Goal: Information Seeking & Learning: Learn about a topic

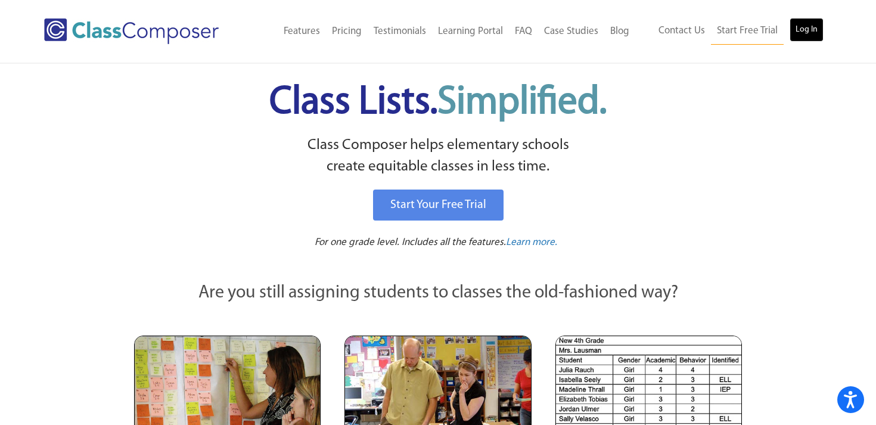
click at [802, 28] on link "Log In" at bounding box center [807, 30] width 34 height 24
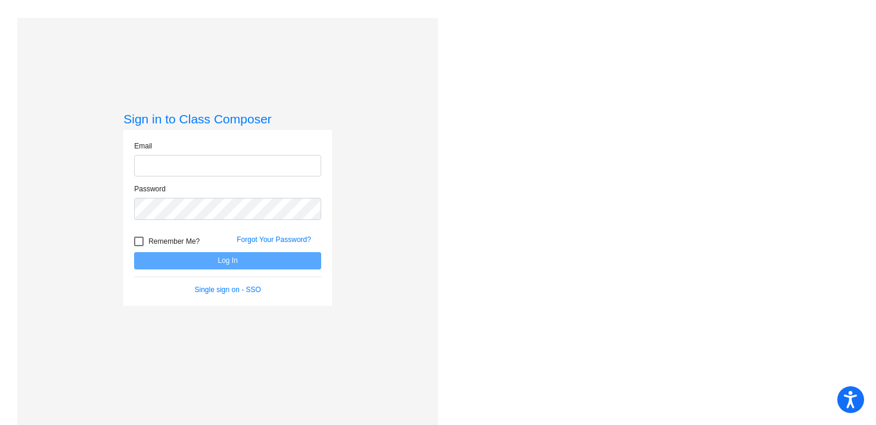
type input "[EMAIL_ADDRESS][DOMAIN_NAME]"
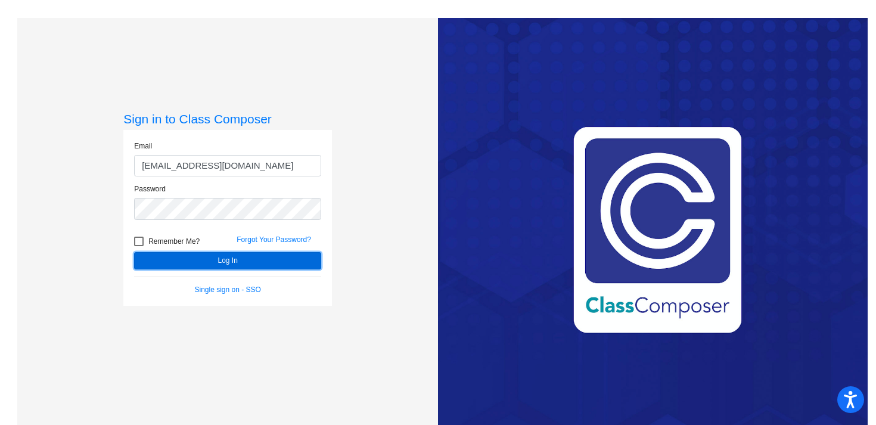
click at [222, 257] on button "Log In" at bounding box center [227, 260] width 187 height 17
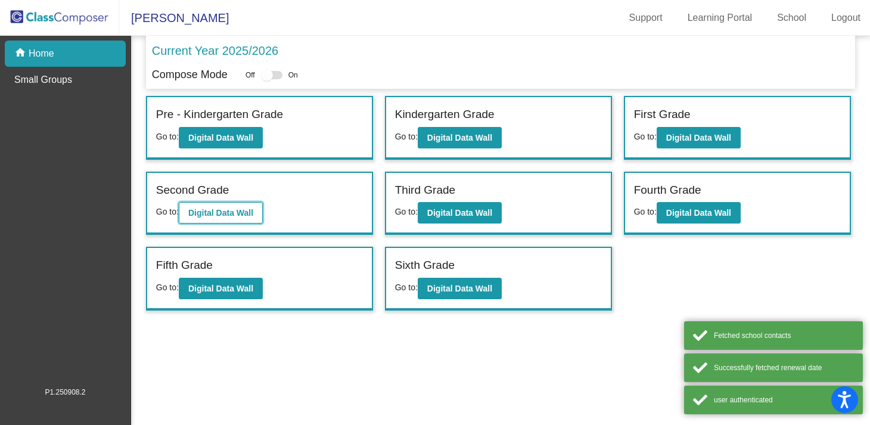
click at [233, 212] on b "Digital Data Wall" at bounding box center [220, 213] width 65 height 10
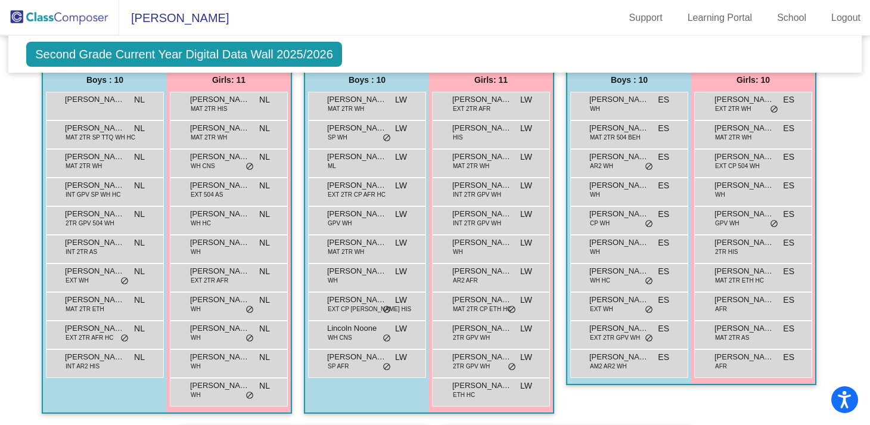
scroll to position [1239, 0]
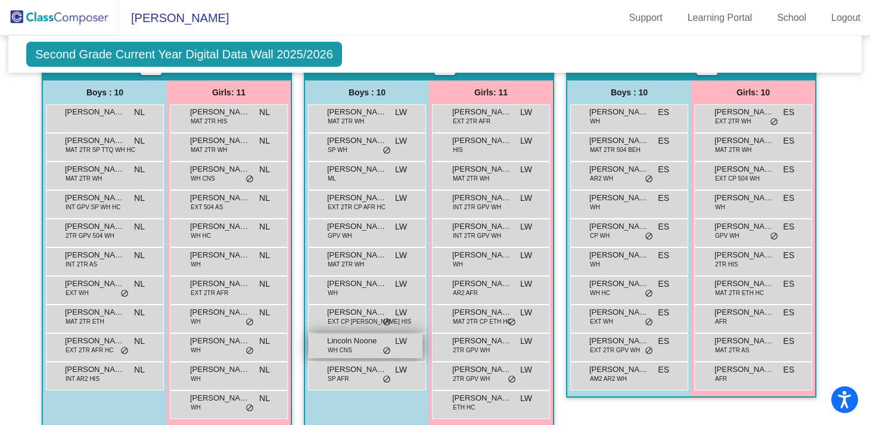
click at [362, 344] on span "Lincoln Noone" at bounding box center [357, 341] width 60 height 12
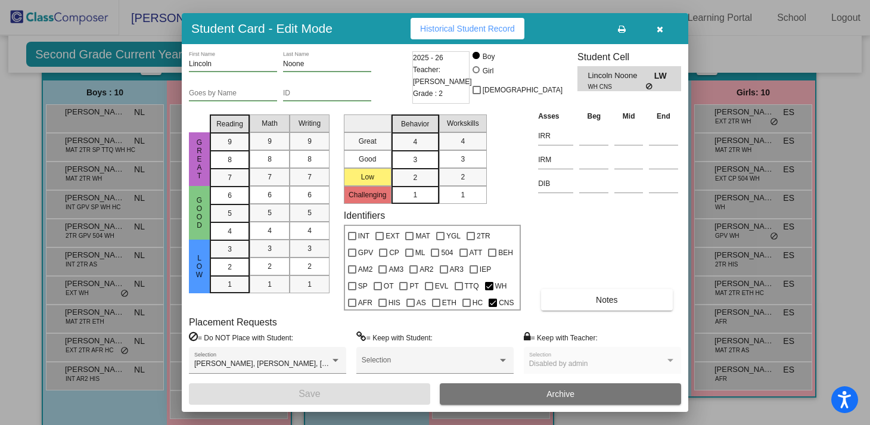
click at [657, 32] on icon "button" at bounding box center [660, 29] width 7 height 8
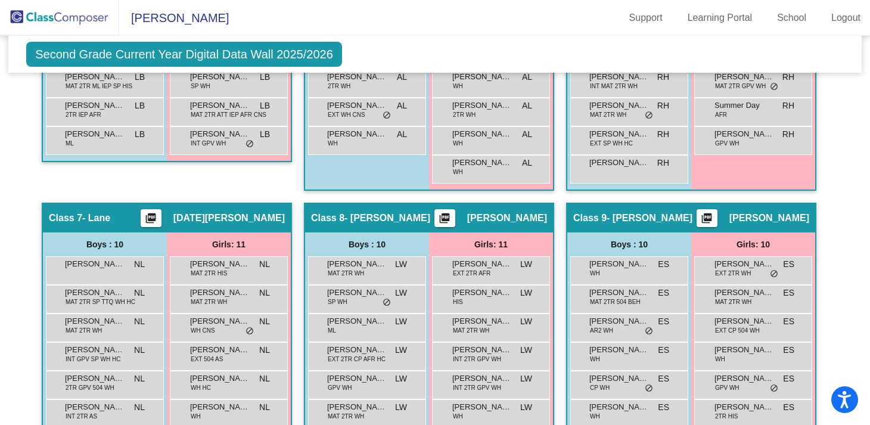
scroll to position [823, 0]
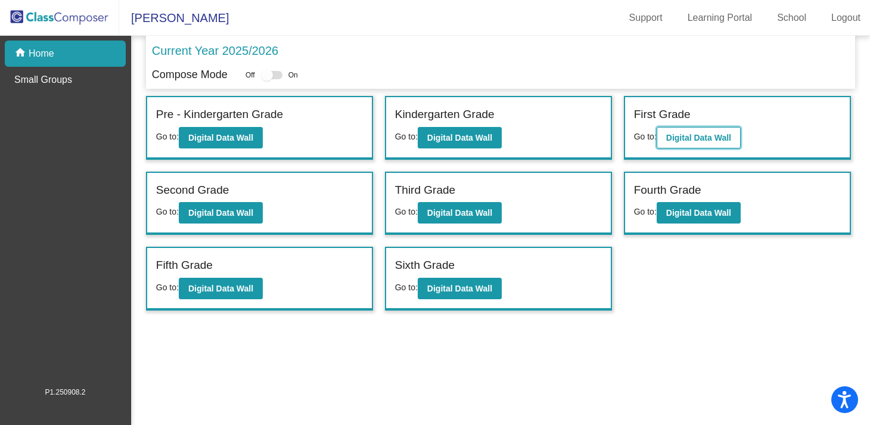
click at [709, 137] on b "Digital Data Wall" at bounding box center [698, 138] width 65 height 10
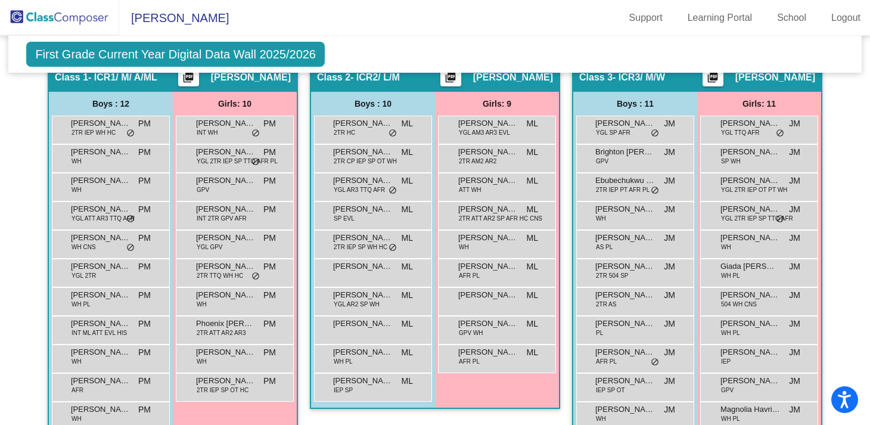
scroll to position [461, 0]
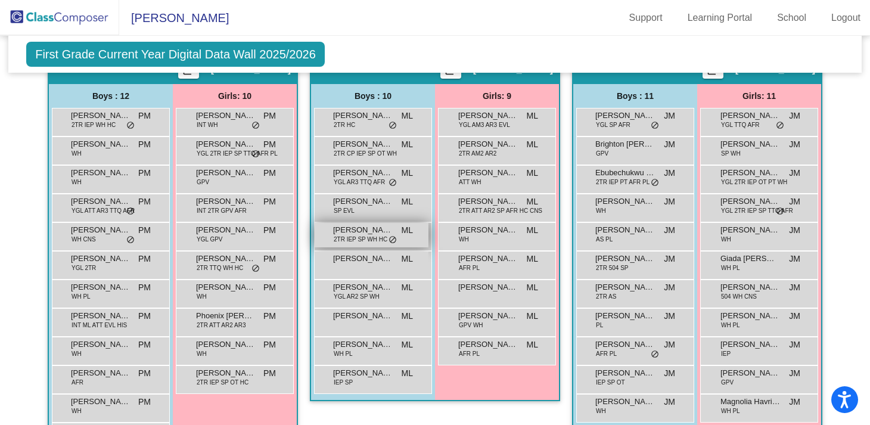
click at [372, 239] on span "2TR IEP SP WH HC" at bounding box center [361, 239] width 54 height 9
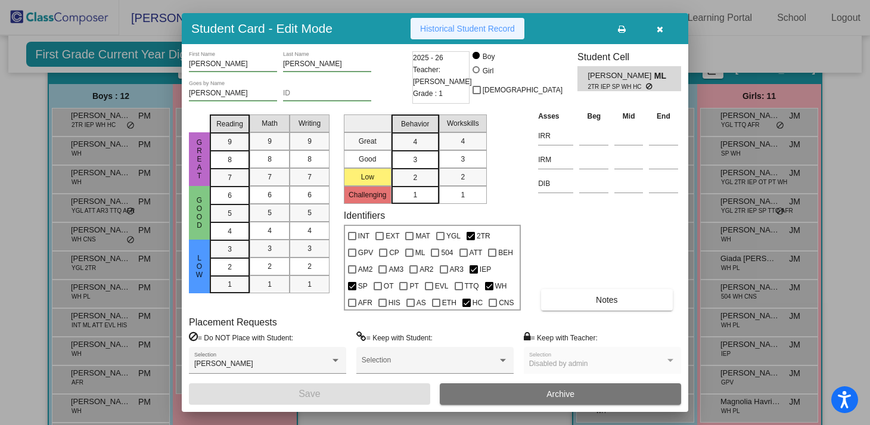
click at [467, 30] on span "Historical Student Record" at bounding box center [467, 29] width 95 height 10
click at [661, 30] on icon "button" at bounding box center [660, 29] width 7 height 8
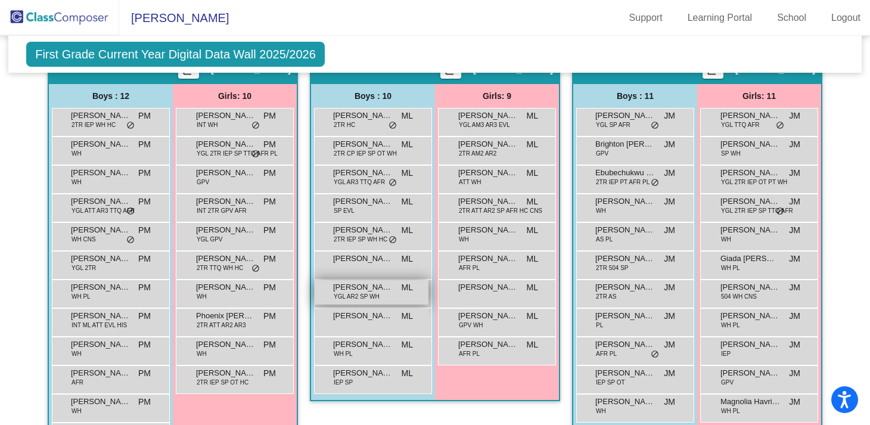
click at [368, 290] on span "[PERSON_NAME]" at bounding box center [363, 287] width 60 height 12
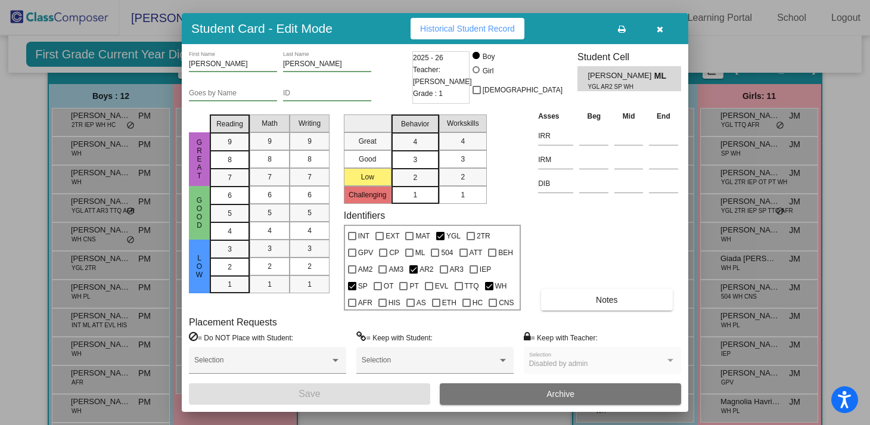
scroll to position [0, 0]
click at [505, 32] on span "Historical Student Record" at bounding box center [467, 29] width 95 height 10
click at [662, 30] on icon "button" at bounding box center [660, 29] width 7 height 8
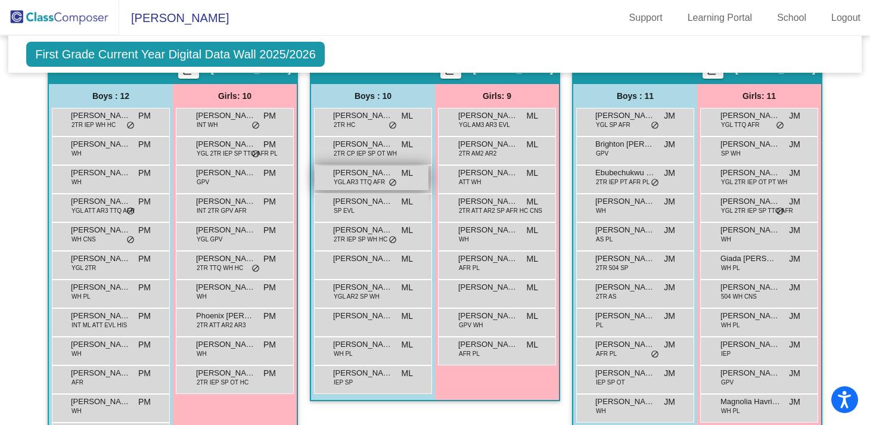
click at [373, 181] on span "YGL AR3 TTQ AFR" at bounding box center [359, 182] width 51 height 9
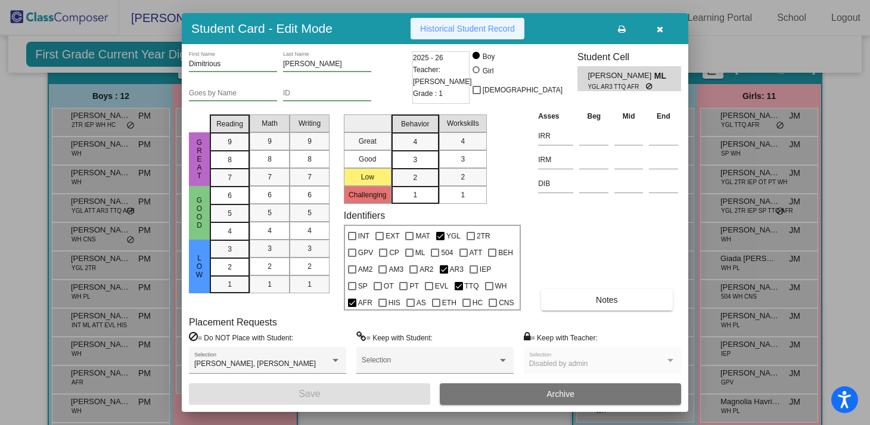
click at [449, 24] on span "Historical Student Record" at bounding box center [467, 29] width 95 height 10
click at [663, 31] on button "button" at bounding box center [660, 28] width 38 height 21
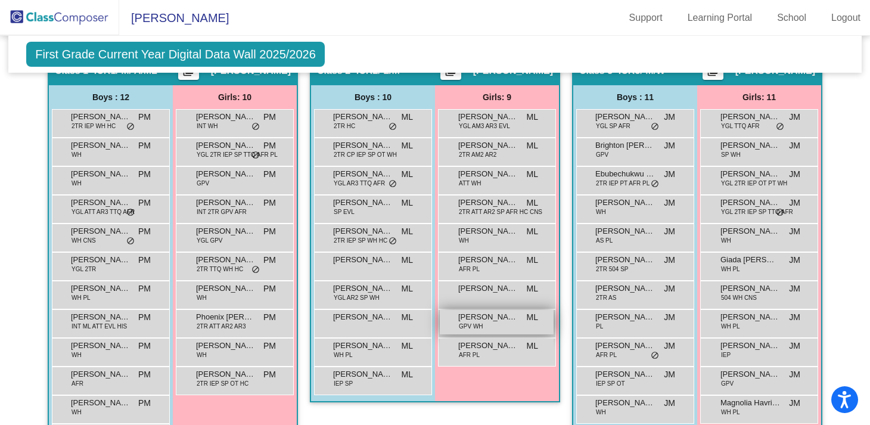
scroll to position [474, 0]
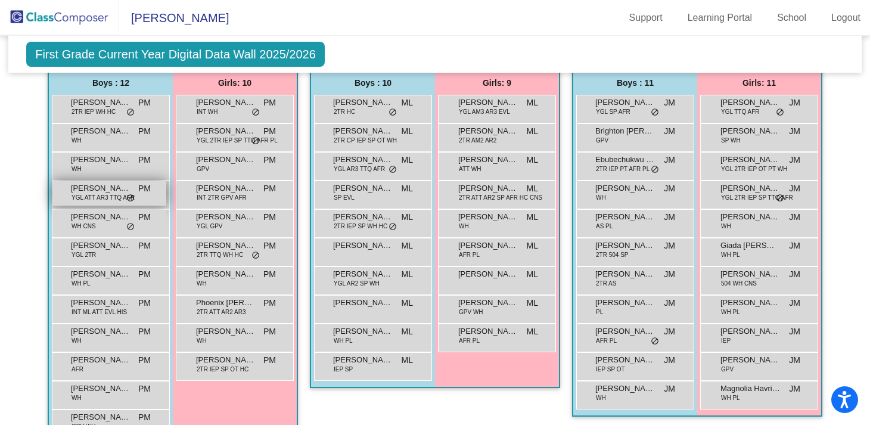
click at [86, 205] on div "[PERSON_NAME] YGL ATT AR3 TTQ AFR PM lock do_not_disturb_alt" at bounding box center [109, 193] width 114 height 24
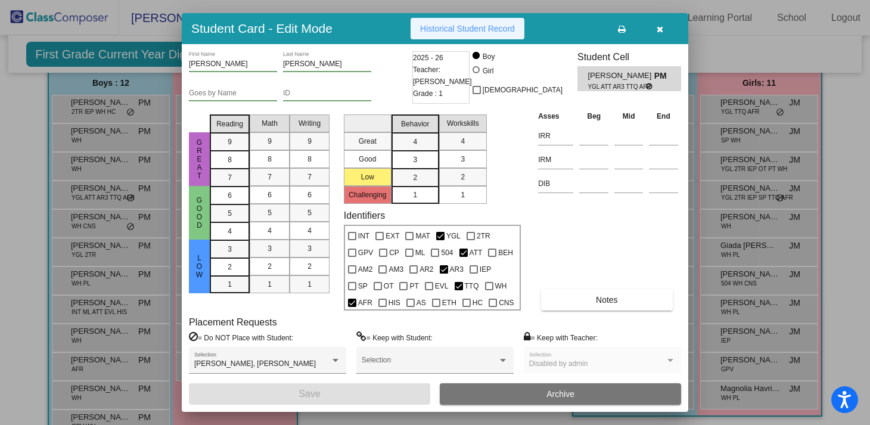
click at [484, 31] on span "Historical Student Record" at bounding box center [467, 29] width 95 height 10
click at [662, 29] on icon "button" at bounding box center [660, 29] width 7 height 8
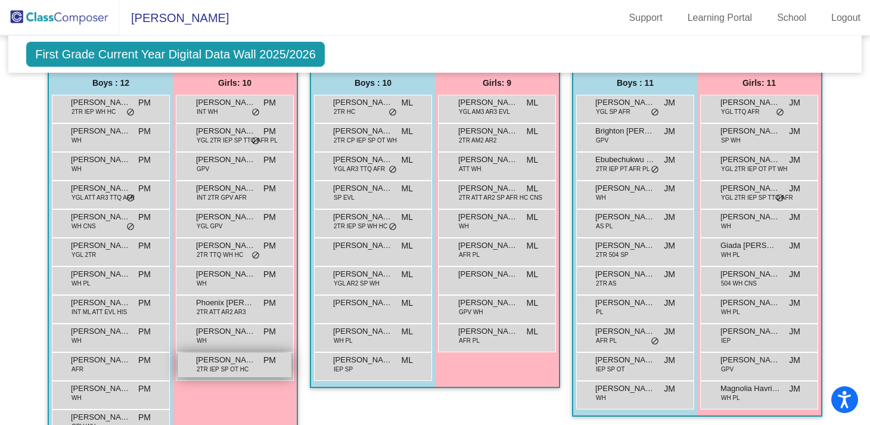
click at [235, 365] on span "2TR IEP SP OT HC" at bounding box center [223, 369] width 52 height 9
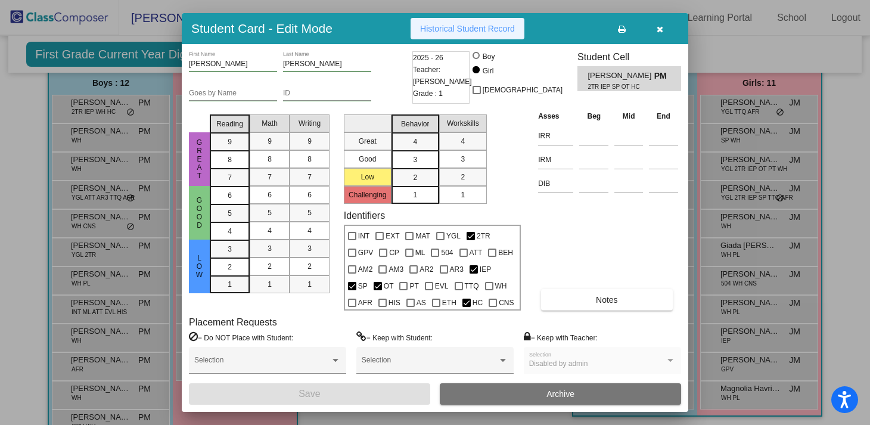
click at [477, 22] on button "Historical Student Record" at bounding box center [468, 28] width 114 height 21
click at [660, 28] on icon "button" at bounding box center [660, 29] width 7 height 8
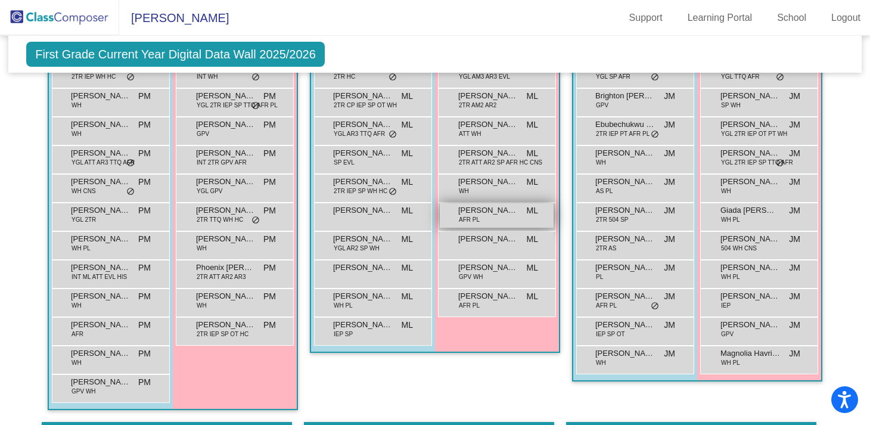
scroll to position [523, 0]
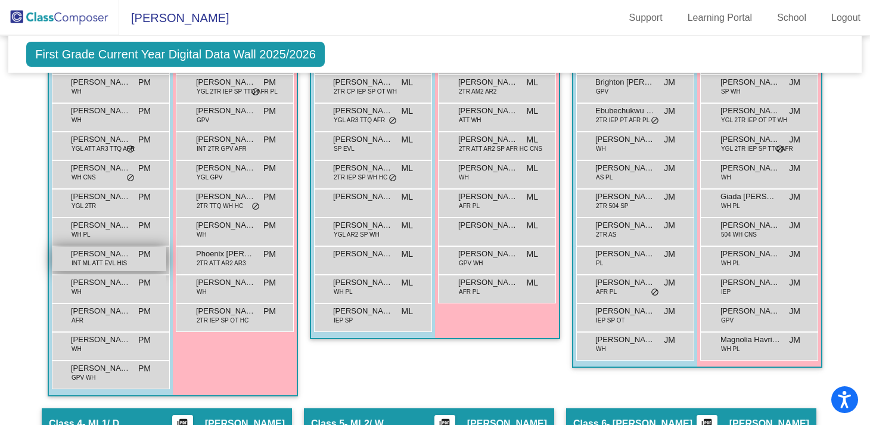
click at [111, 259] on span "INT ML ATT EVL HIS" at bounding box center [99, 263] width 55 height 9
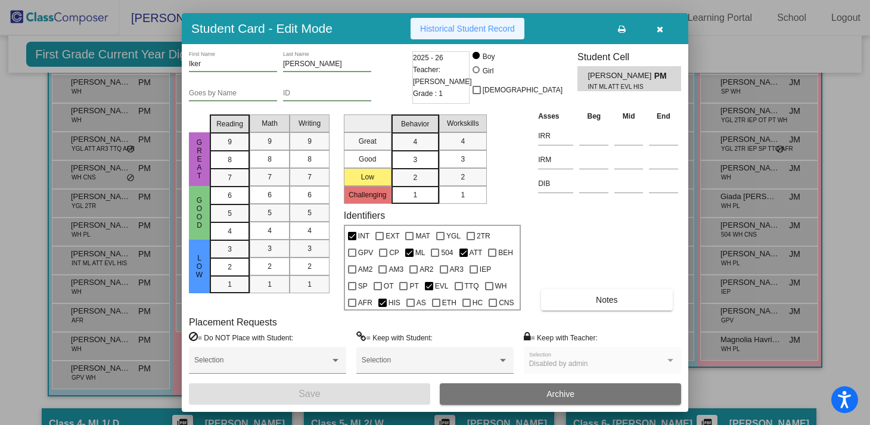
click at [462, 33] on button "Historical Student Record" at bounding box center [468, 28] width 114 height 21
click at [661, 29] on icon "button" at bounding box center [660, 29] width 7 height 8
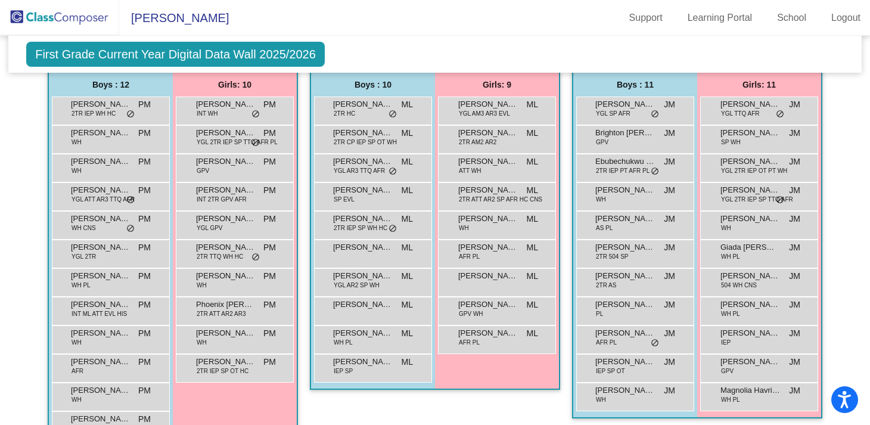
scroll to position [464, 0]
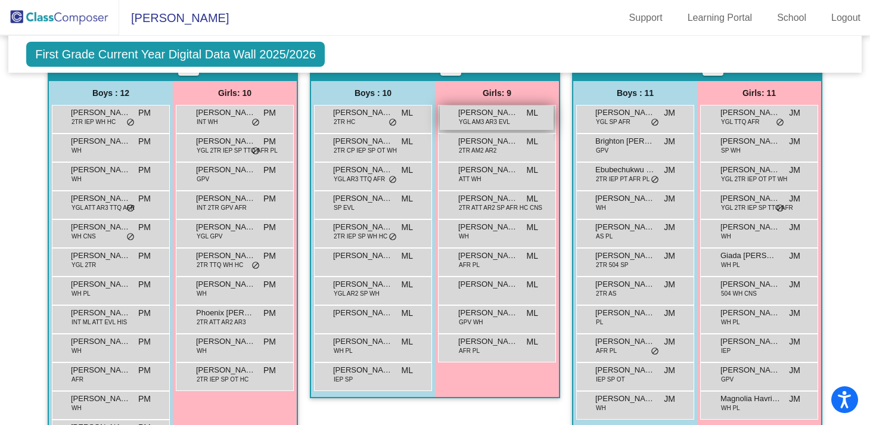
click at [509, 118] on div "[PERSON_NAME] YGL AM3 AR3 EVL ML lock do_not_disturb_alt" at bounding box center [497, 117] width 114 height 24
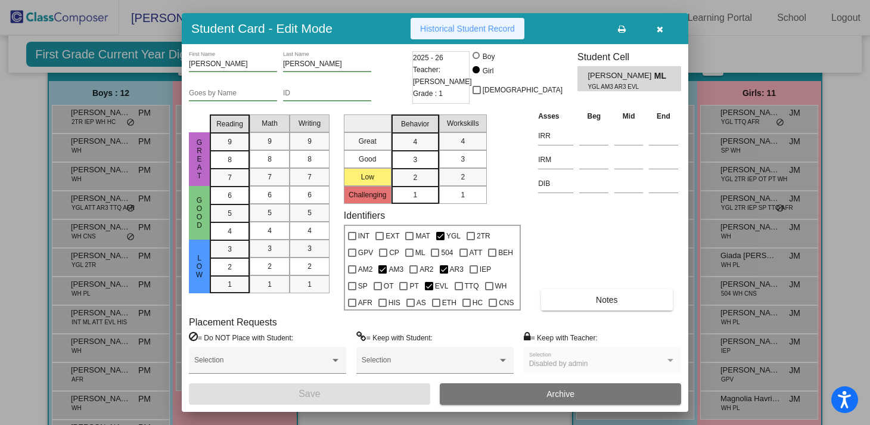
click at [467, 32] on span "Historical Student Record" at bounding box center [467, 29] width 95 height 10
click at [660, 29] on icon "button" at bounding box center [660, 29] width 7 height 8
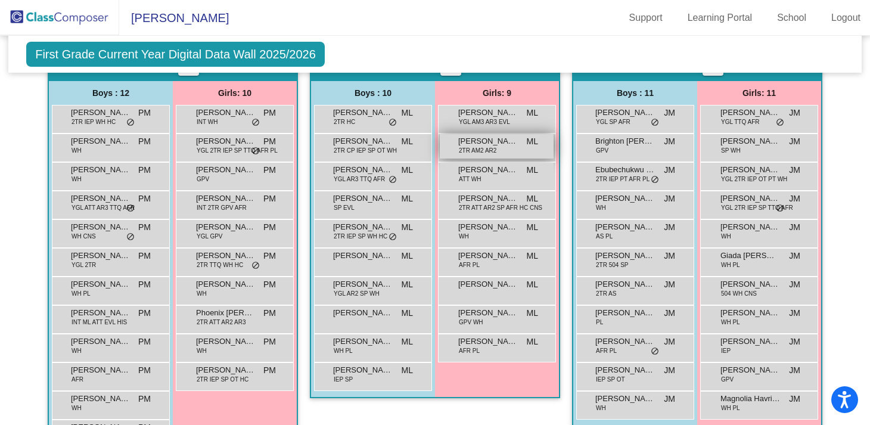
click at [494, 148] on div "[PERSON_NAME] 2TR AM2 AR2 ML lock do_not_disturb_alt" at bounding box center [497, 146] width 114 height 24
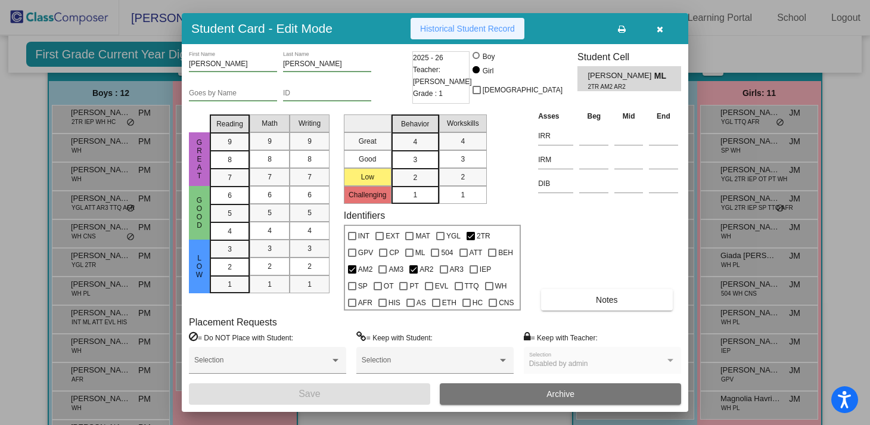
click at [457, 29] on span "Historical Student Record" at bounding box center [467, 29] width 95 height 10
click at [657, 30] on icon "button" at bounding box center [660, 29] width 7 height 8
